Goal: Task Accomplishment & Management: Manage account settings

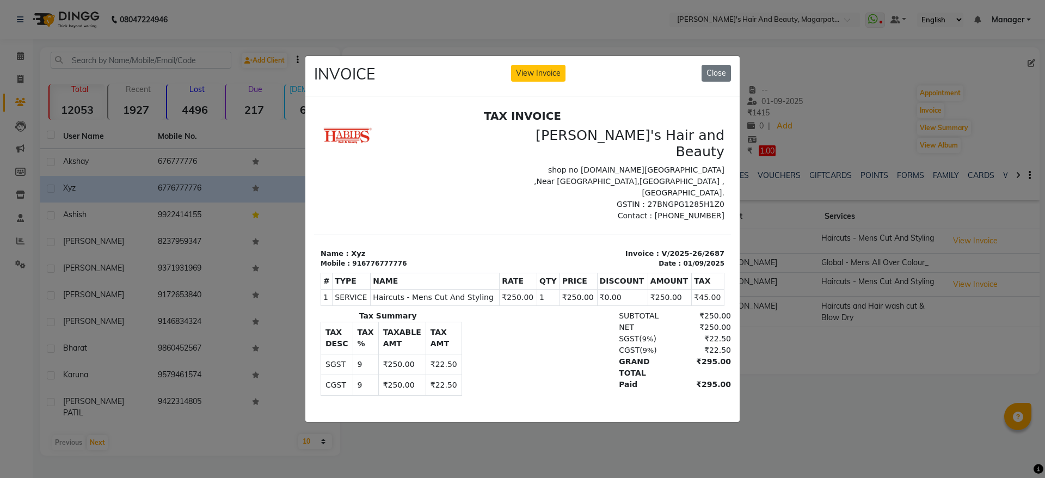
click at [553, 77] on div "INVOICE View Invoice Close" at bounding box center [522, 76] width 434 height 41
click at [542, 65] on button "View Invoice" at bounding box center [538, 73] width 54 height 17
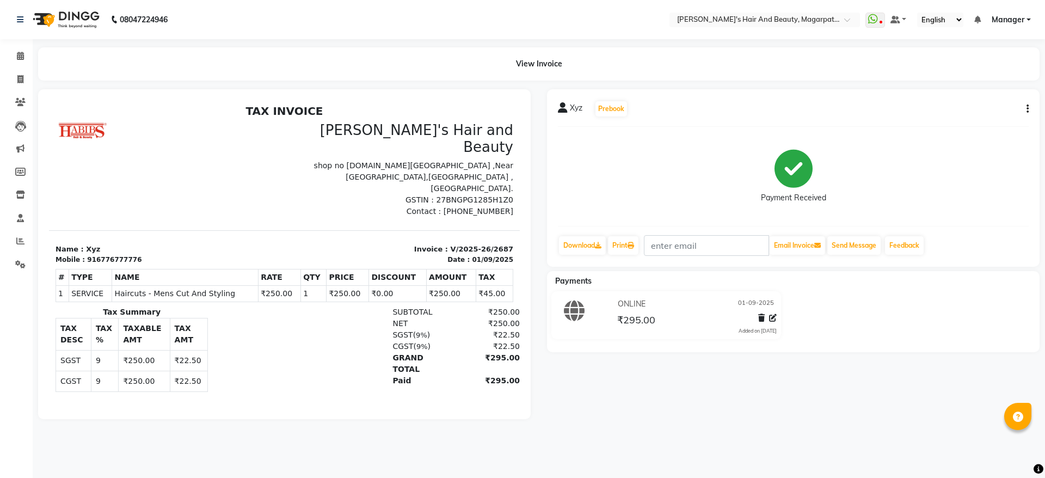
click at [1029, 106] on div "Xyz Prebook Payment Received Download Print Email Invoice Send Message Feedback" at bounding box center [793, 177] width 493 height 177
click at [1027, 109] on icon "button" at bounding box center [1028, 109] width 2 height 1
click at [979, 111] on div "Edit Invoice" at bounding box center [973, 116] width 75 height 14
select select "service"
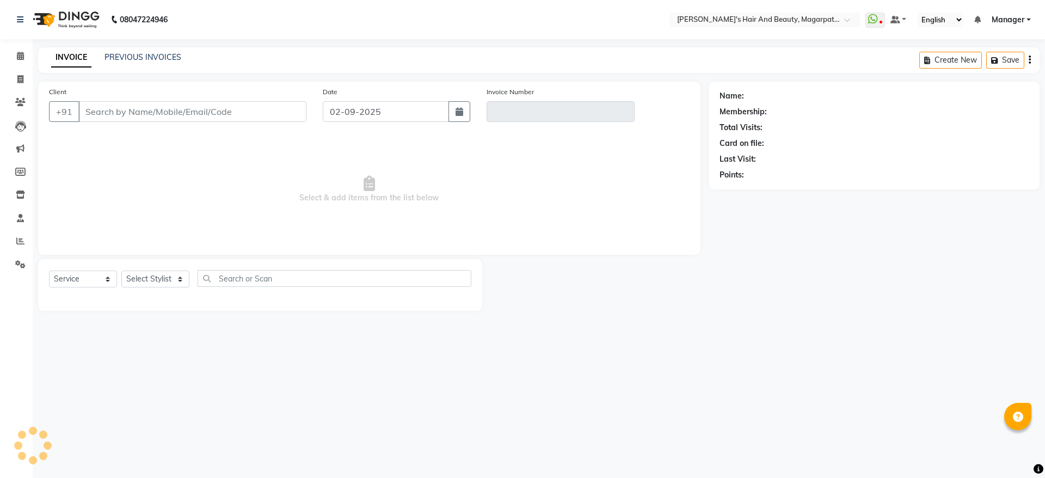
type input "6776777776"
type input "V/2025-26/2687"
type input "01-09-2025"
select select "select"
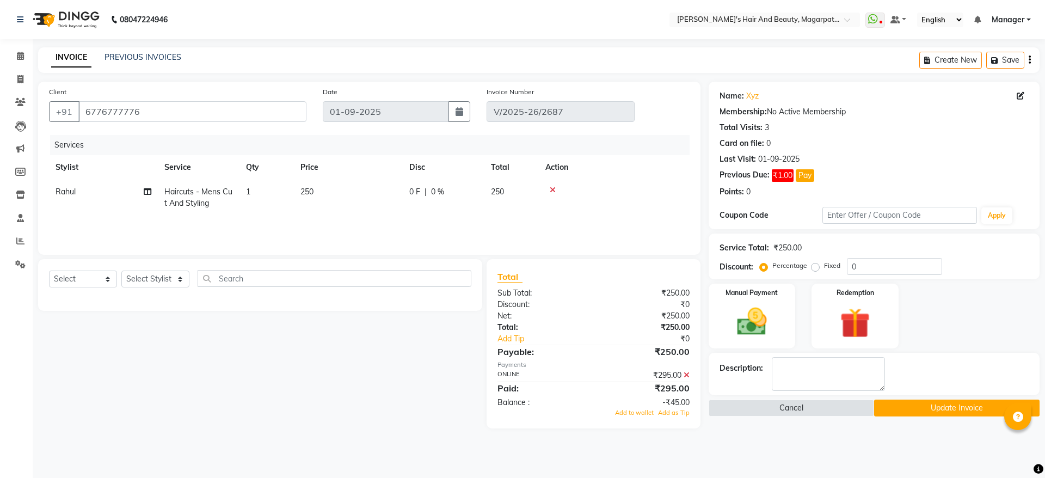
click at [687, 373] on icon at bounding box center [687, 375] width 6 height 8
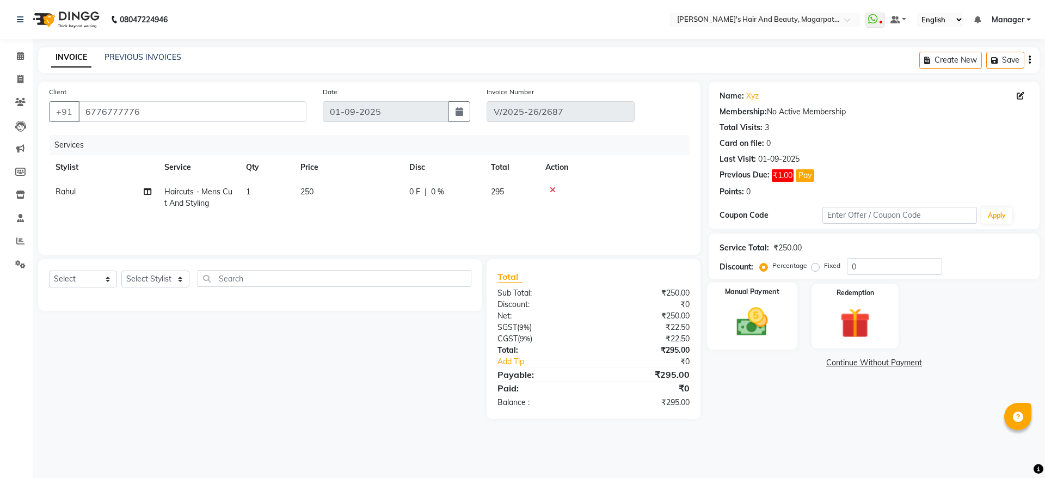
click at [748, 322] on img at bounding box center [752, 322] width 51 height 36
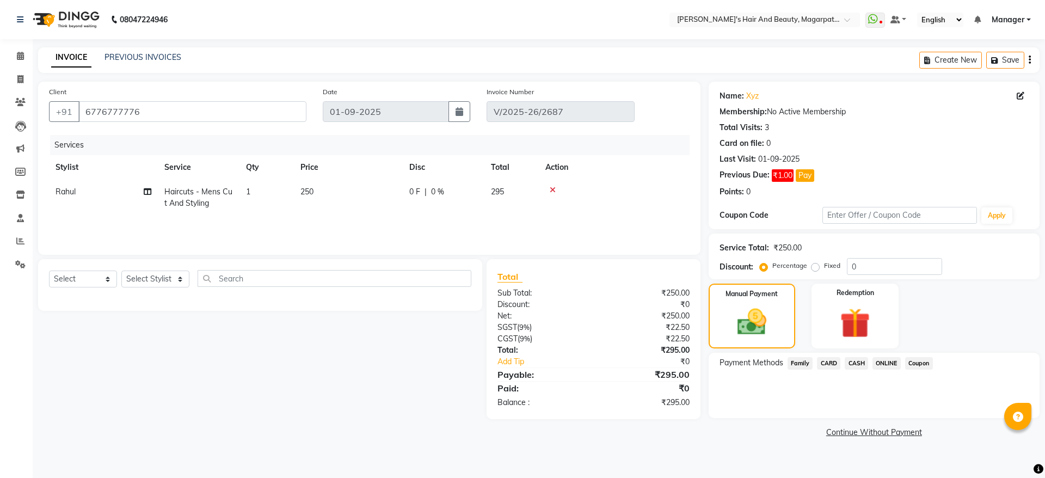
click at [887, 362] on span "ONLINE" at bounding box center [887, 363] width 28 height 13
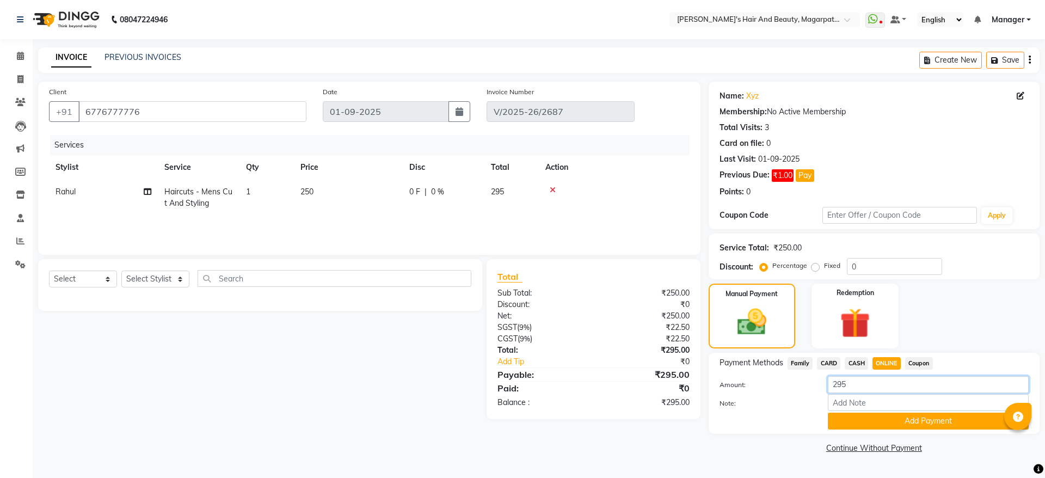
click at [883, 385] on input "295" at bounding box center [928, 384] width 201 height 17
type input "290"
click at [877, 420] on button "Add Payment" at bounding box center [928, 421] width 201 height 17
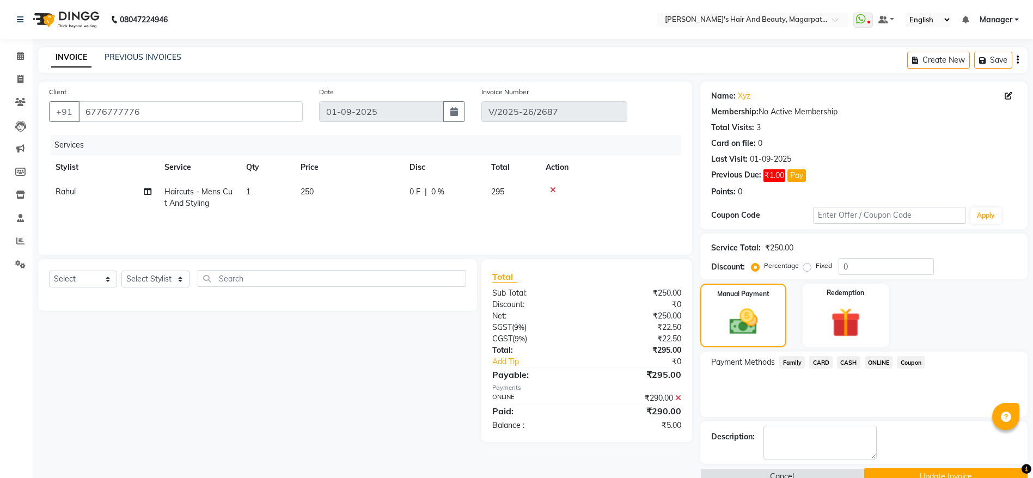
scroll to position [23, 0]
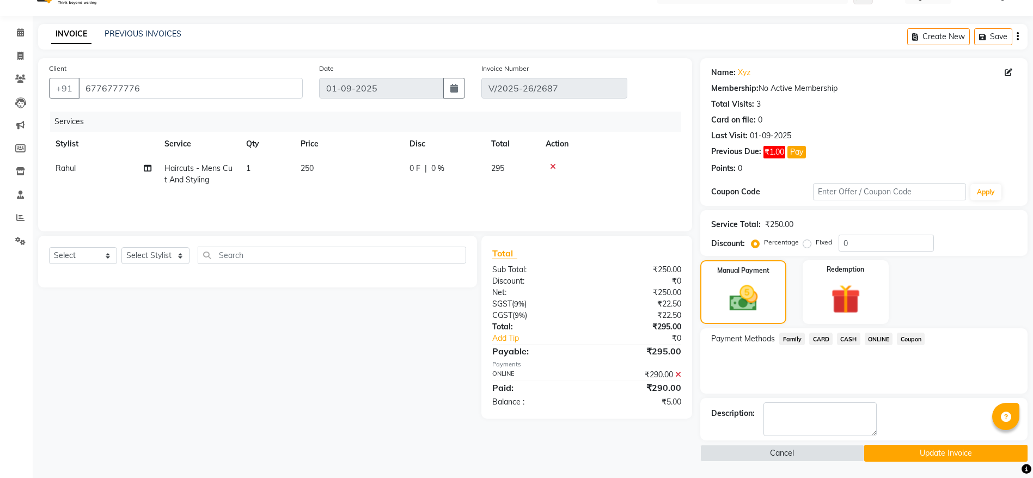
click at [901, 450] on button "Update Invoice" at bounding box center [945, 453] width 163 height 17
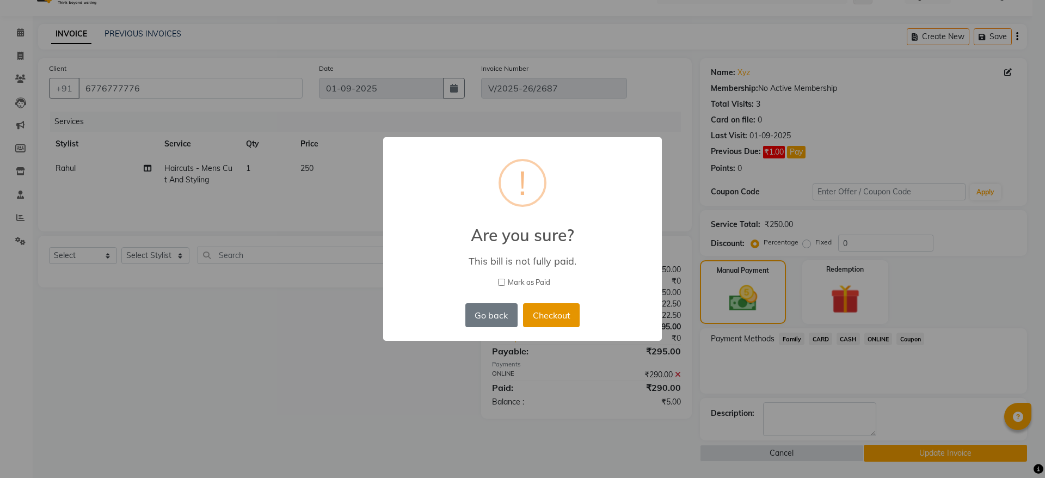
click at [553, 315] on button "Checkout" at bounding box center [551, 315] width 57 height 24
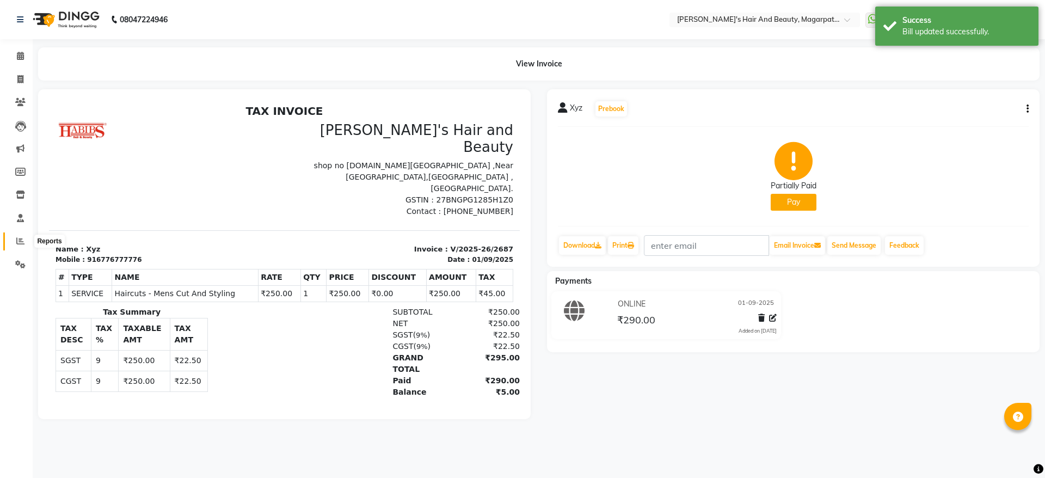
click at [19, 239] on icon at bounding box center [20, 241] width 8 height 8
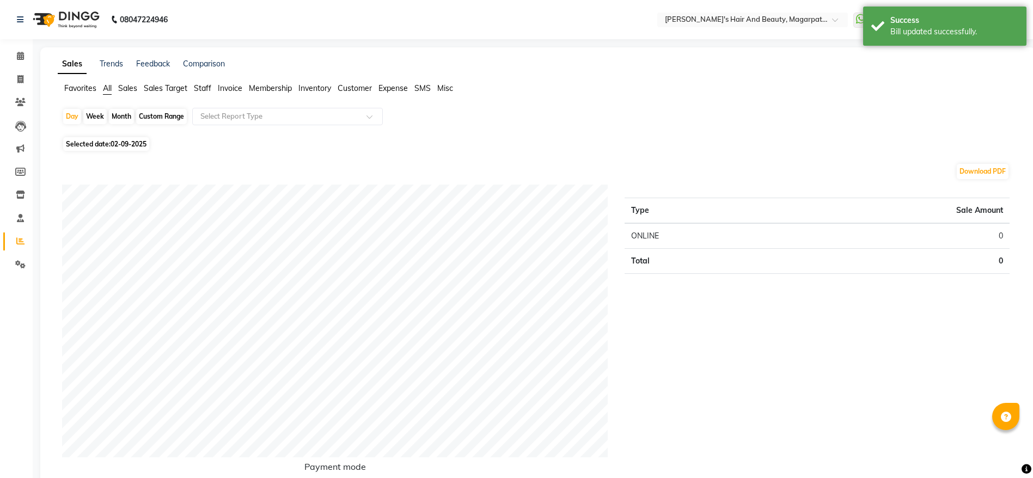
click at [206, 90] on span "Staff" at bounding box center [202, 88] width 17 height 10
click at [142, 134] on span "02-09-2025" at bounding box center [129, 137] width 36 height 8
select select "9"
select select "2025"
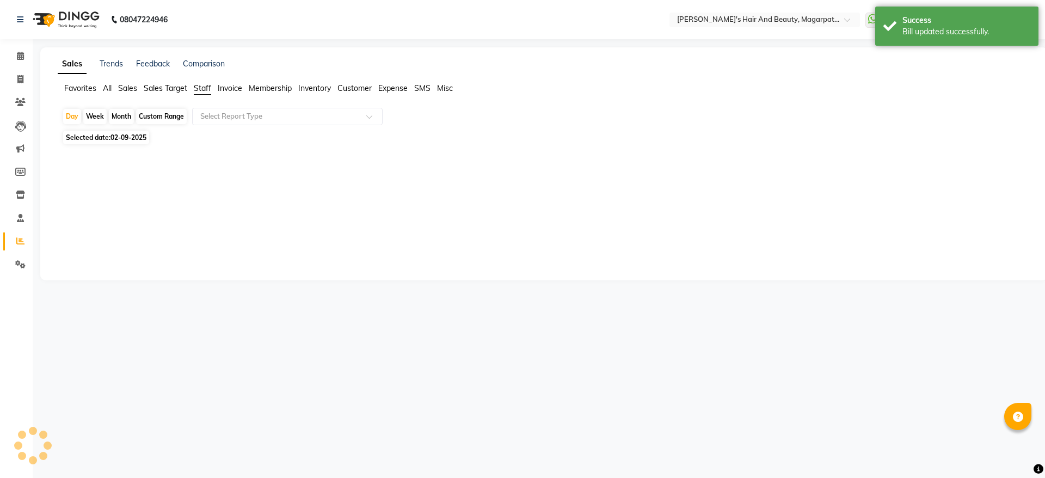
click at [69, 192] on div at bounding box center [542, 208] width 960 height 78
click at [112, 133] on span "02-09-2025" at bounding box center [129, 137] width 36 height 8
select select "9"
select select "2025"
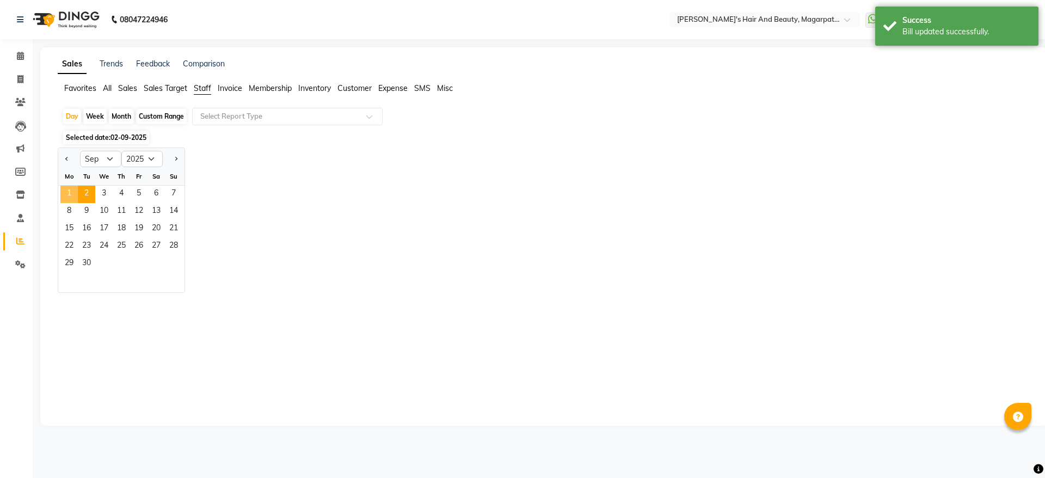
click at [66, 187] on span "1" at bounding box center [68, 194] width 17 height 17
